Goal: Obtain resource: Download file/media

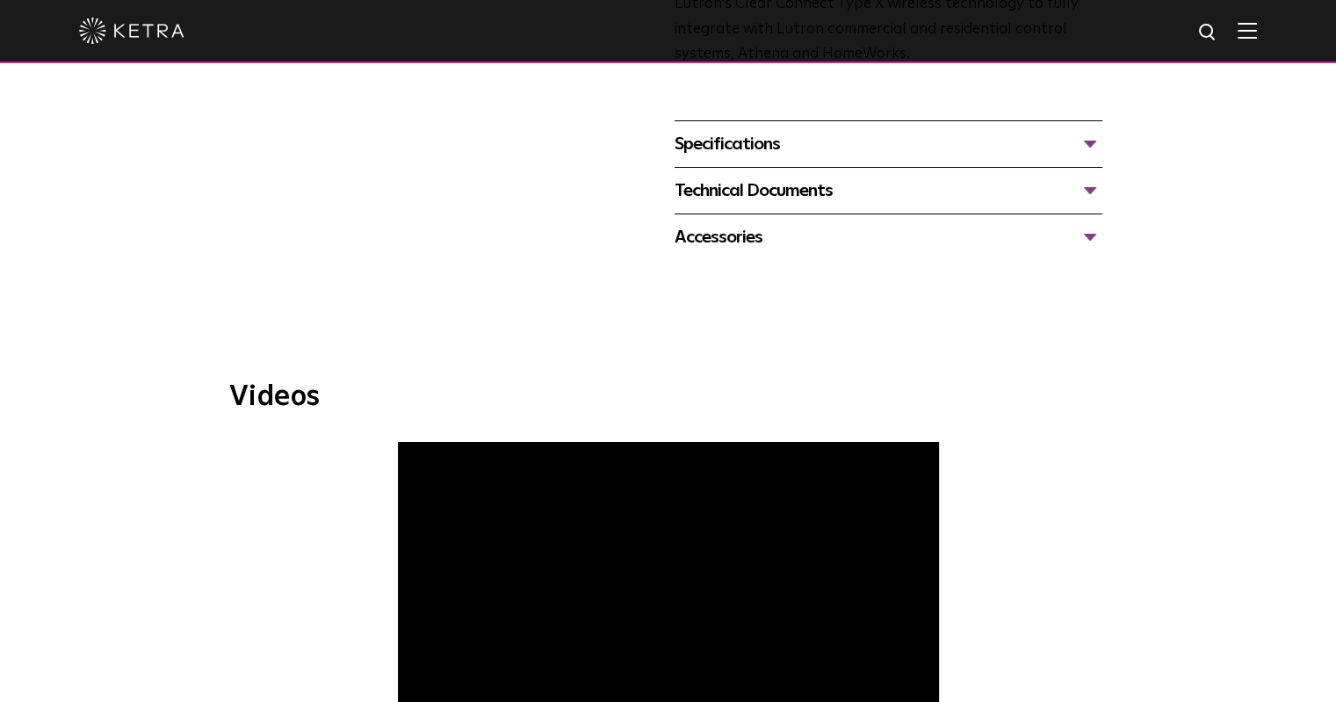
scroll to position [703, 0]
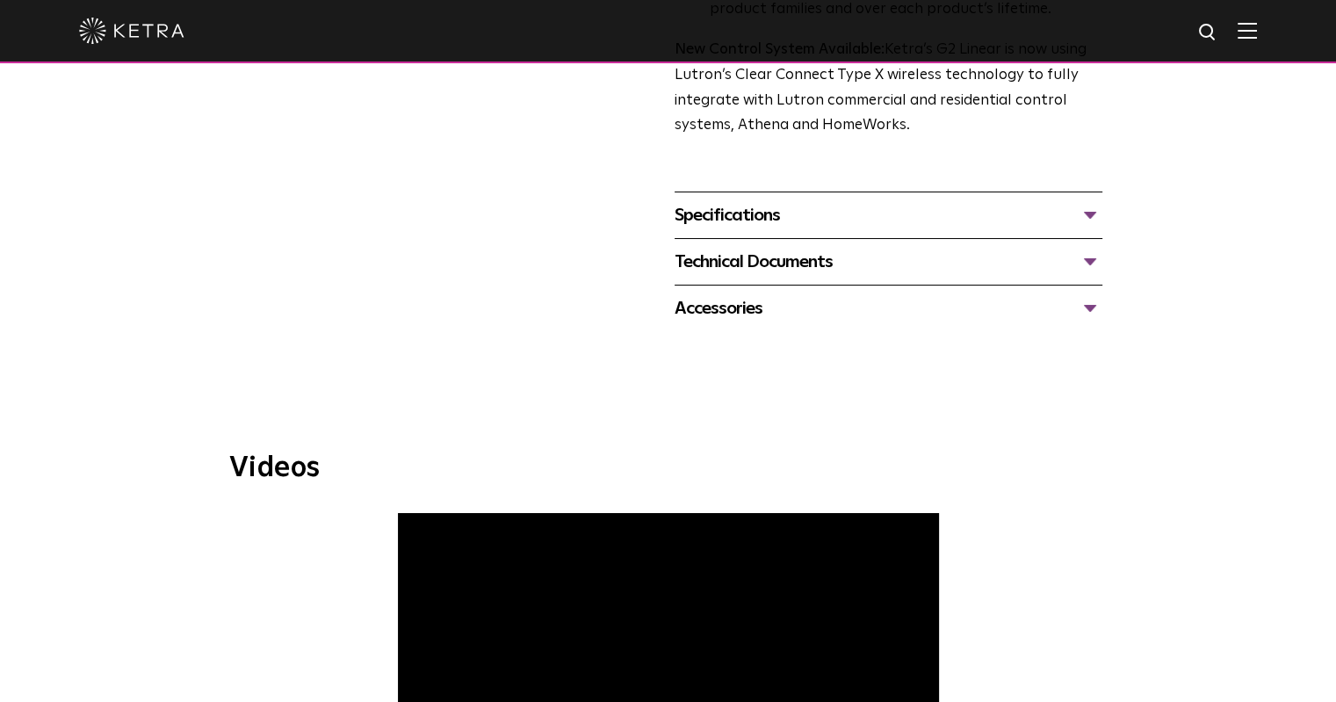
click at [820, 235] on div "Specifications LUMEN OUTPUTS 400, 700, 1000 DIMENSIONS 2" W, 12" L, 2.5-3.1" H …" at bounding box center [889, 214] width 428 height 47
click at [816, 217] on div "Specifications" at bounding box center [889, 215] width 428 height 28
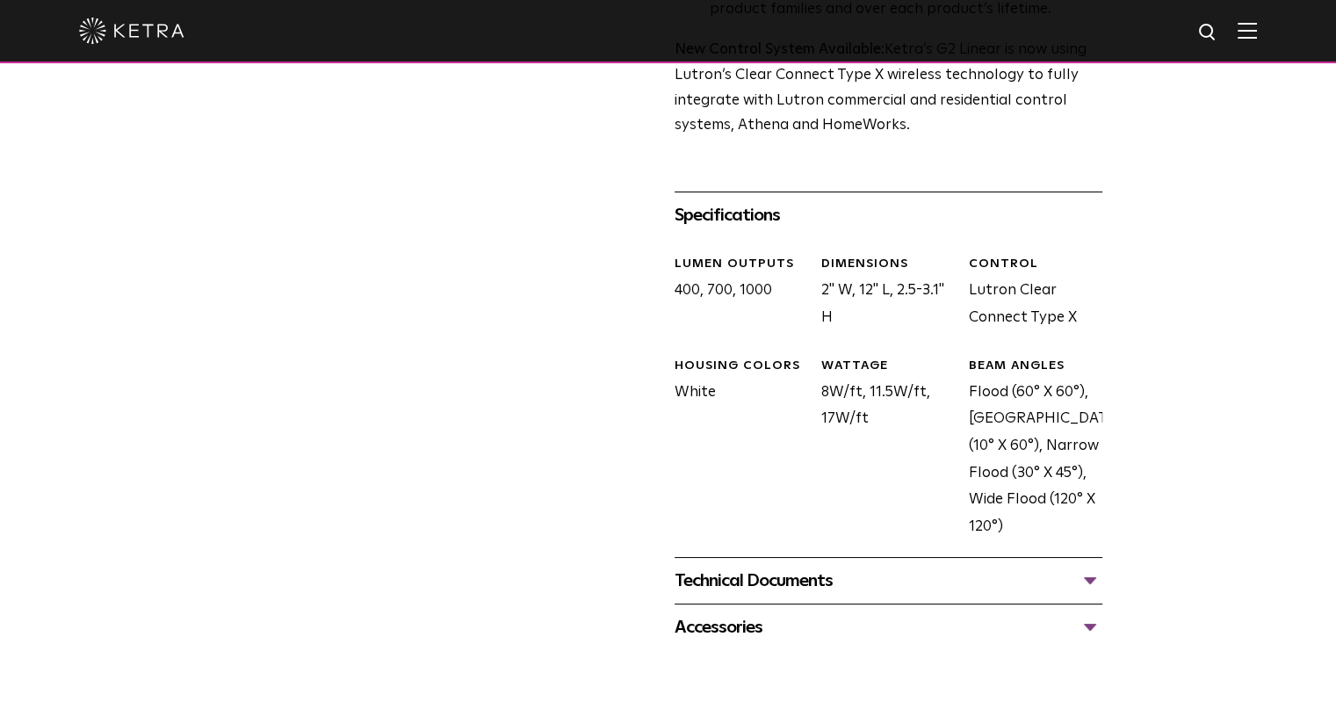
scroll to position [791, 0]
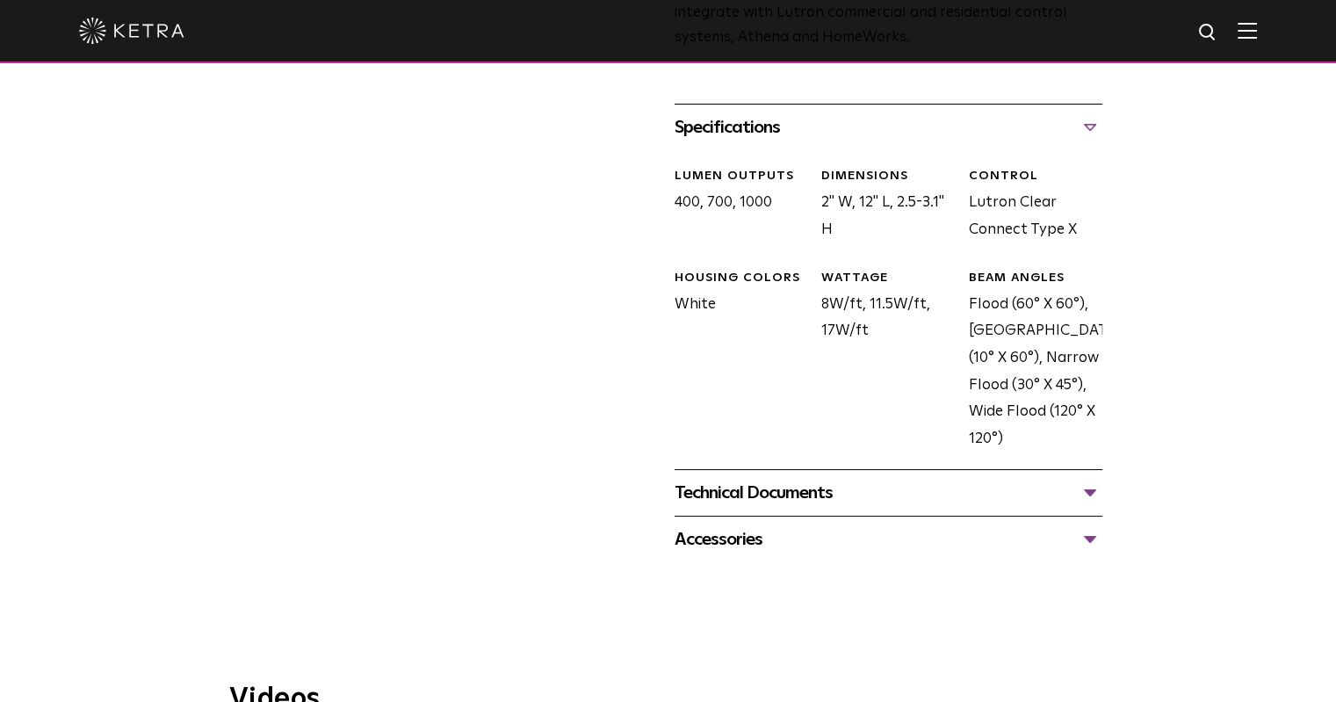
click at [760, 488] on div "Technical Documents" at bounding box center [889, 493] width 428 height 28
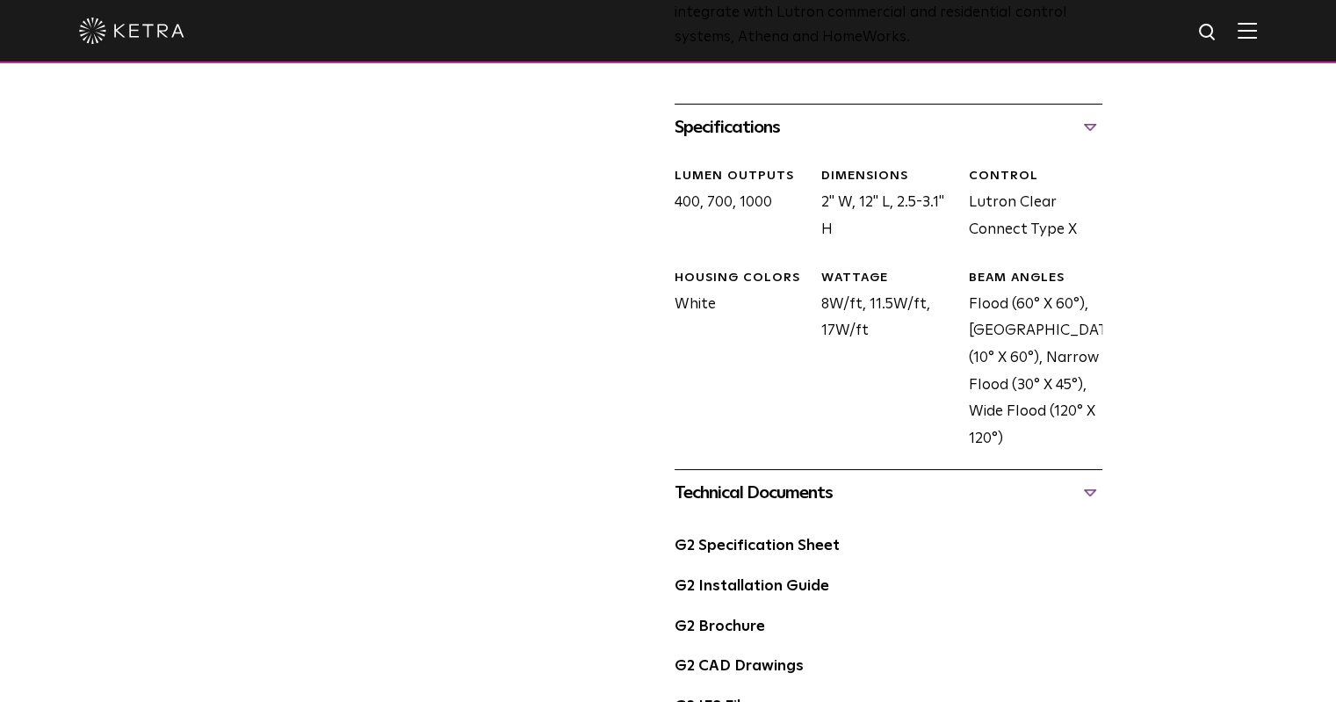
scroll to position [878, 0]
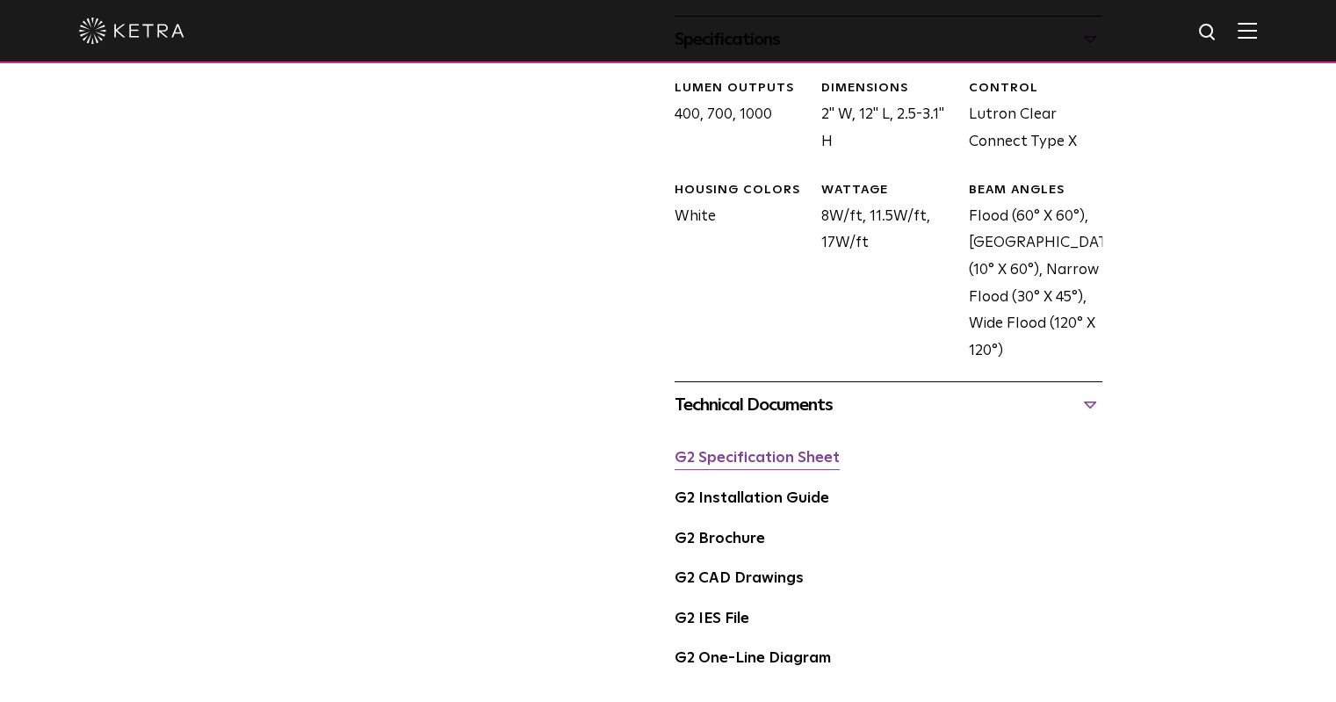
click at [766, 465] on link "G2 Specification Sheet" at bounding box center [757, 458] width 165 height 15
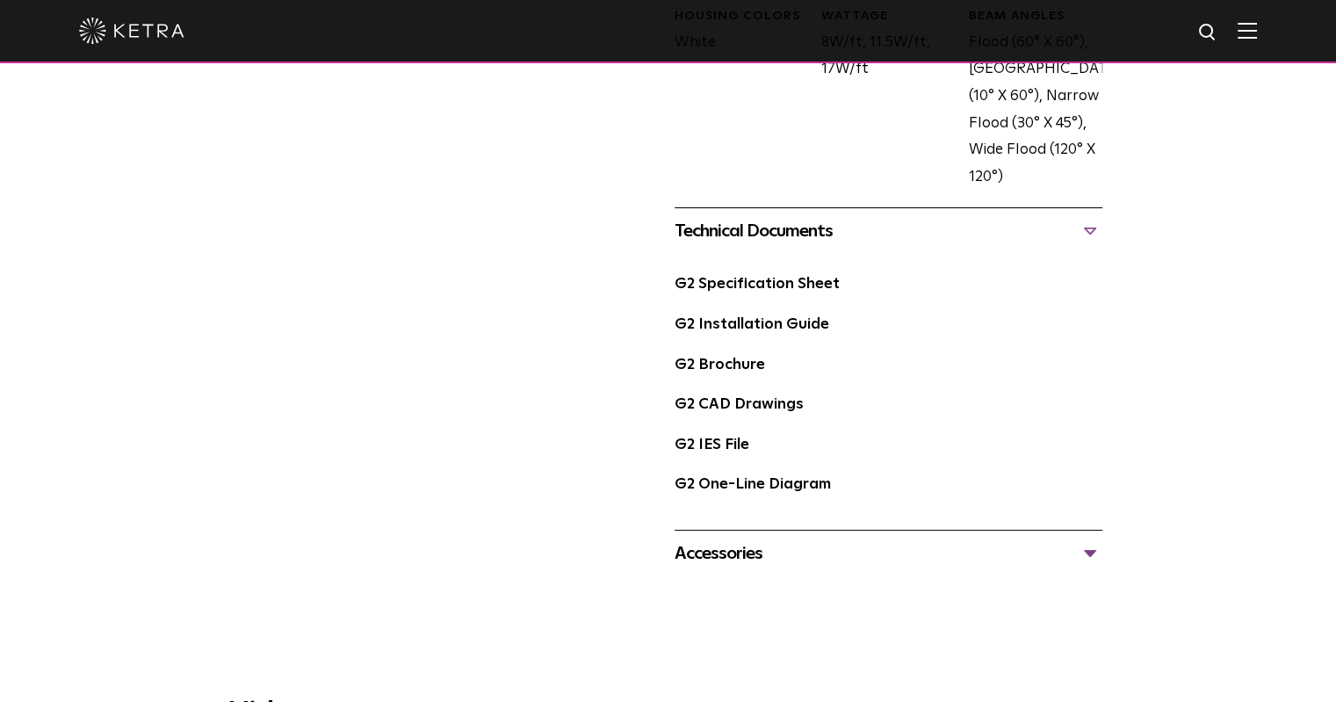
scroll to position [1054, 0]
click at [801, 275] on link "G2 Specification Sheet" at bounding box center [757, 282] width 165 height 15
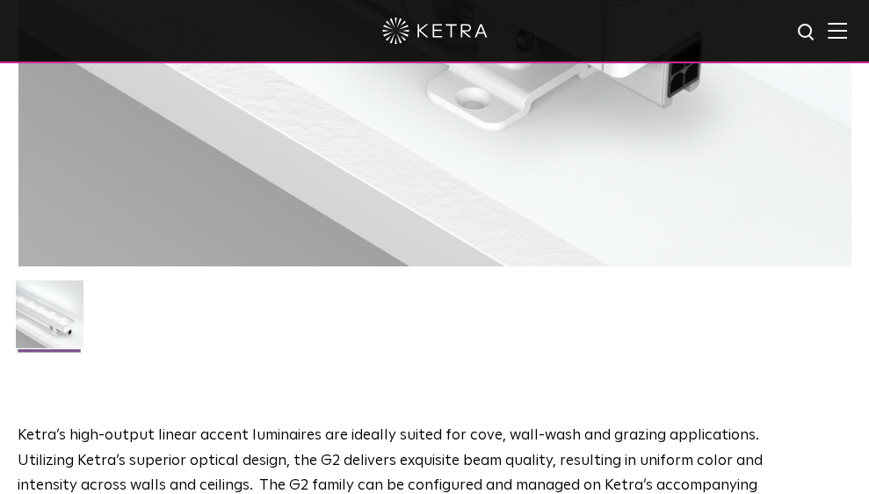
scroll to position [615, 0]
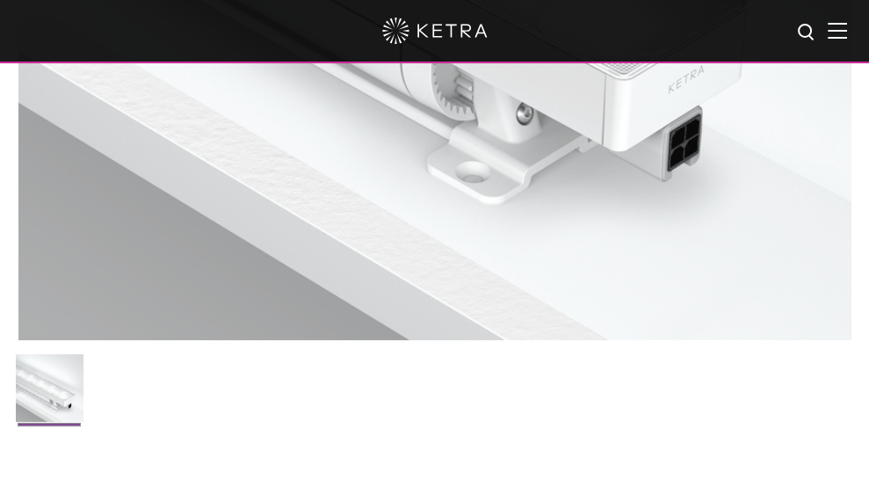
scroll to position [791, 0]
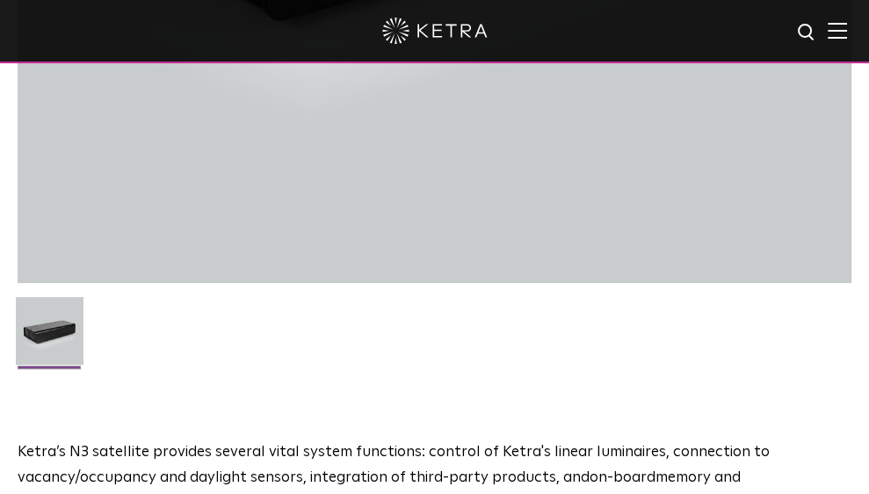
scroll to position [615, 0]
